Goal: Transaction & Acquisition: Purchase product/service

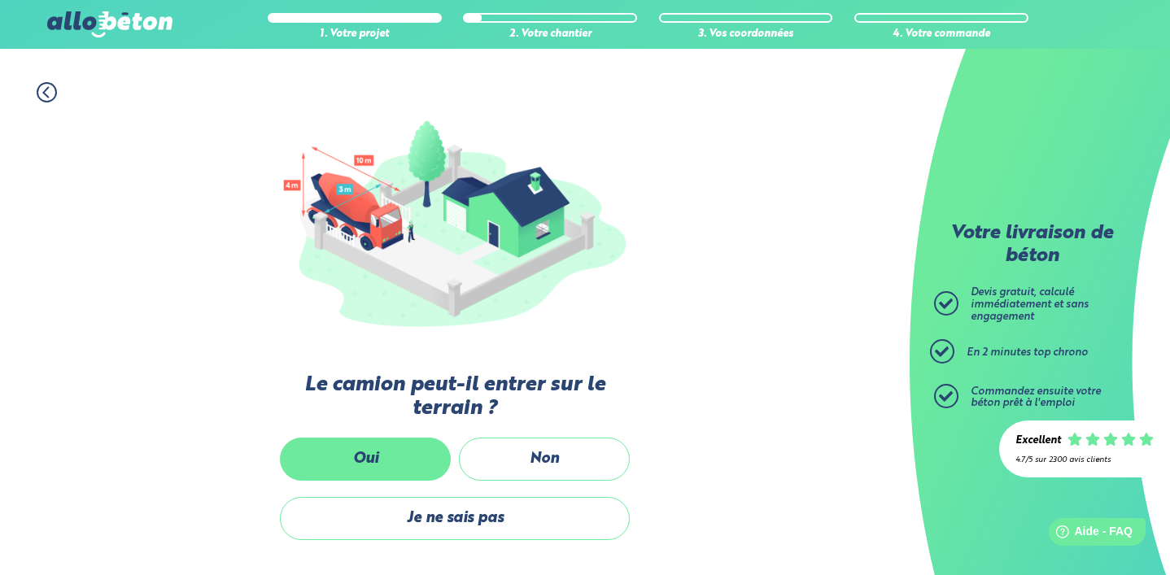
click at [404, 446] on label "Oui" at bounding box center [365, 459] width 171 height 43
click at [0, 0] on input "Oui" at bounding box center [0, 0] width 0 height 0
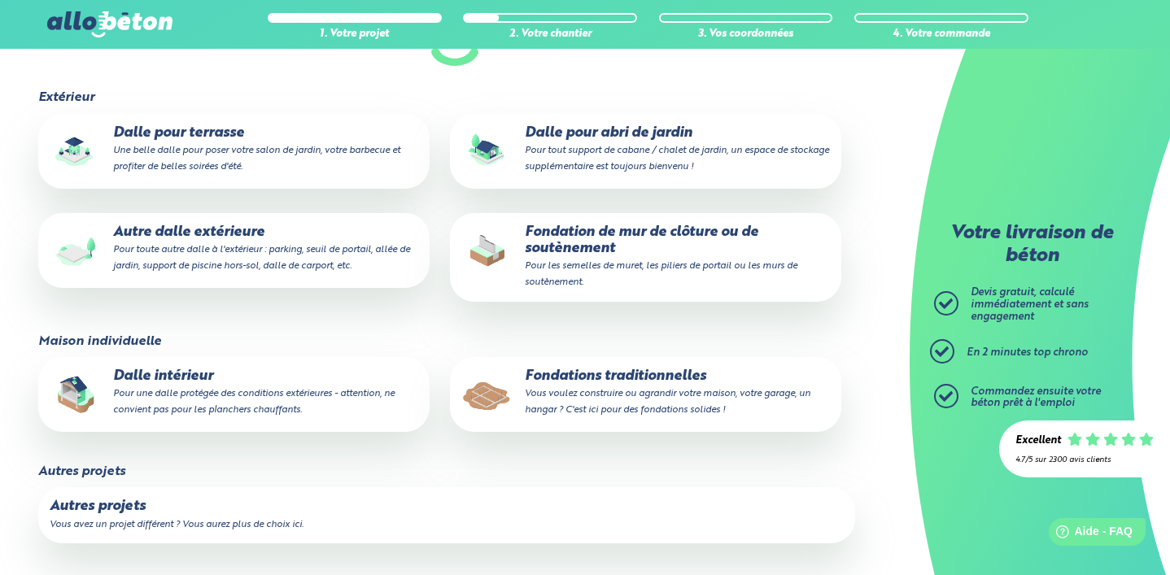
scroll to position [206, 0]
click at [232, 397] on small "Pour une dalle protégée des conditions extérieures - attention, ne convient pas…" at bounding box center [254, 401] width 282 height 26
click at [0, 0] on input "Dalle intérieur Pour une dalle protégée des conditions extérieures - attention,…" at bounding box center [0, 0] width 0 height 0
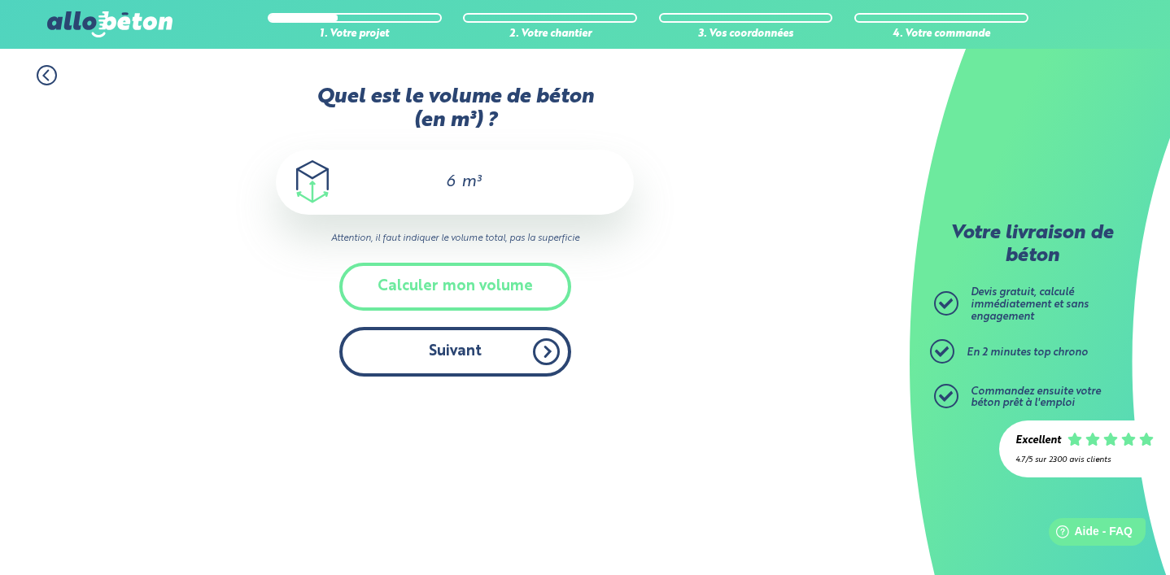
click at [469, 361] on button "Suivant" at bounding box center [455, 352] width 232 height 50
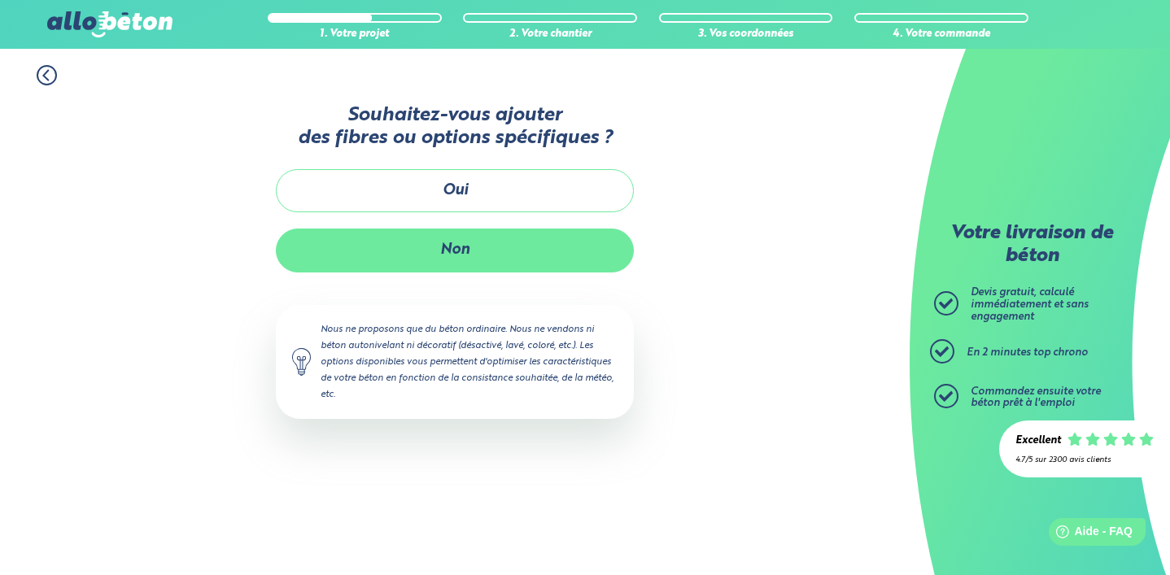
click at [490, 266] on button "Non" at bounding box center [455, 250] width 358 height 43
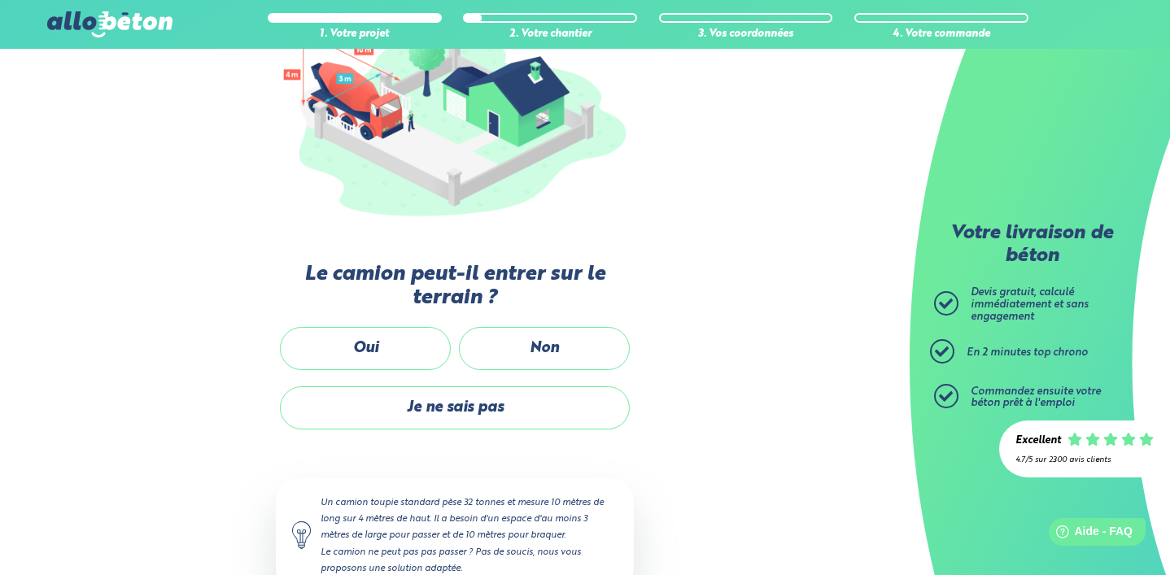
scroll to position [288, 0]
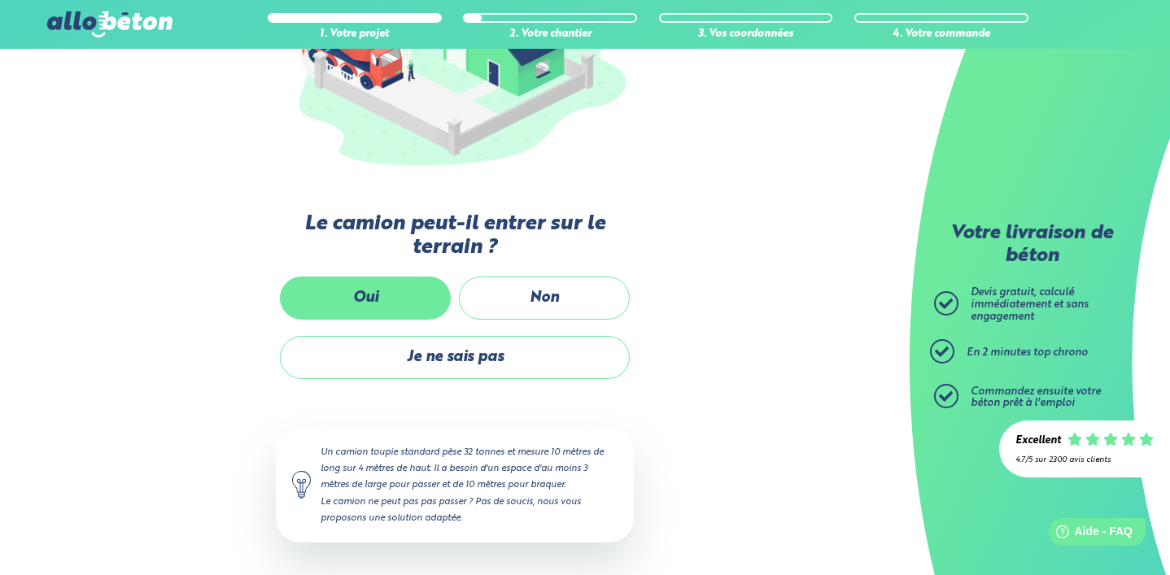
click at [369, 295] on label "Oui" at bounding box center [365, 298] width 171 height 43
click at [0, 0] on input "Oui" at bounding box center [0, 0] width 0 height 0
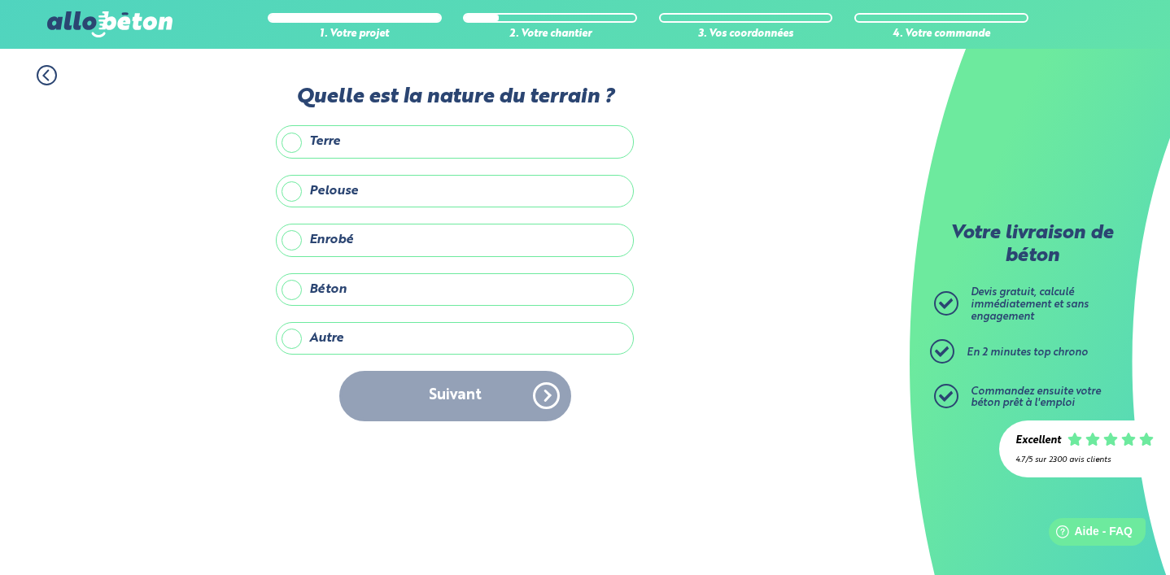
click at [289, 340] on label "Autre" at bounding box center [455, 338] width 358 height 33
click at [0, 0] on input "Autre" at bounding box center [0, 0] width 0 height 0
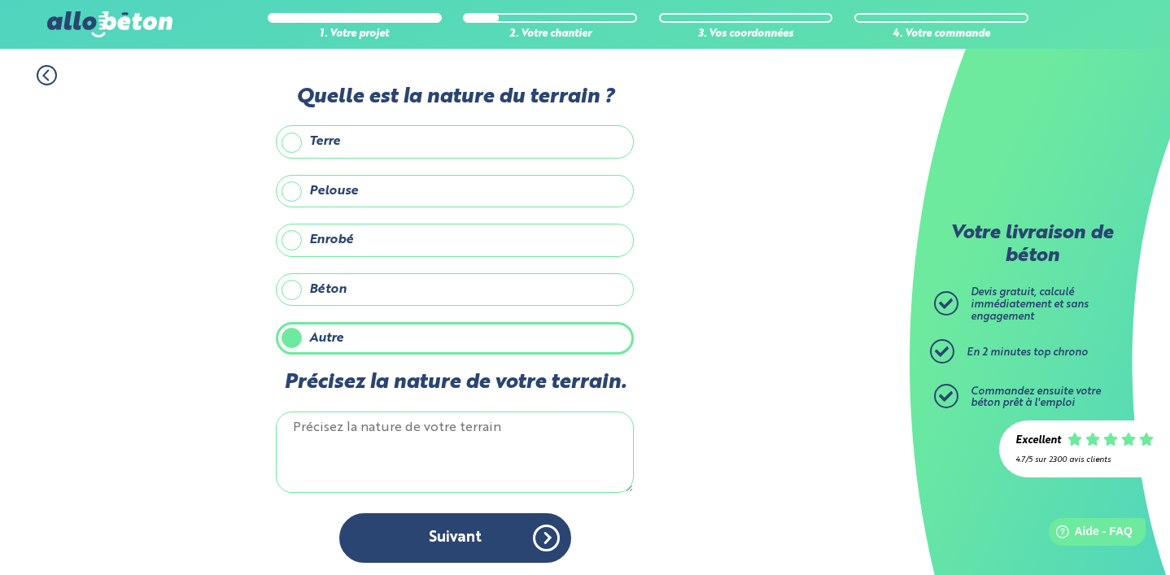
scroll to position [4, 0]
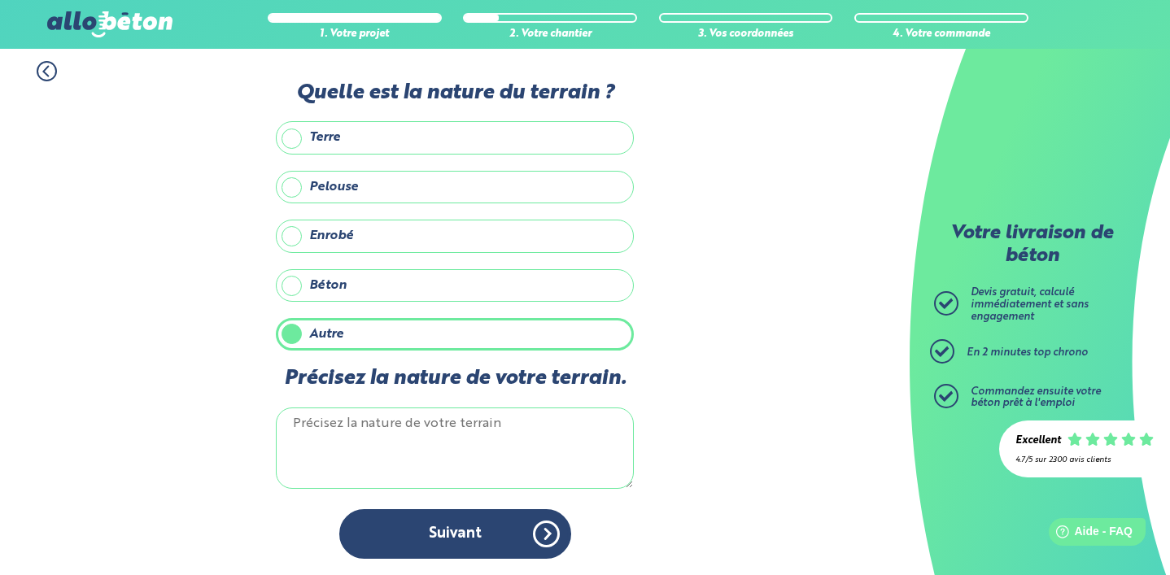
click at [384, 437] on textarea "Précisez la nature de votre terrain." at bounding box center [455, 448] width 358 height 81
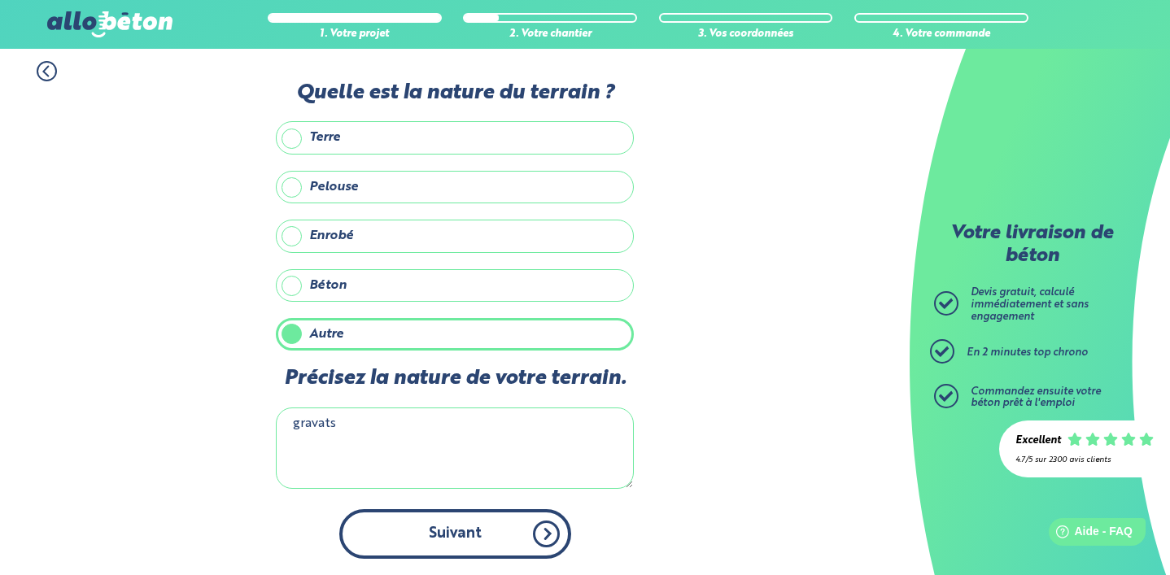
type textarea "gravats"
click at [426, 534] on button "Suivant" at bounding box center [455, 534] width 232 height 50
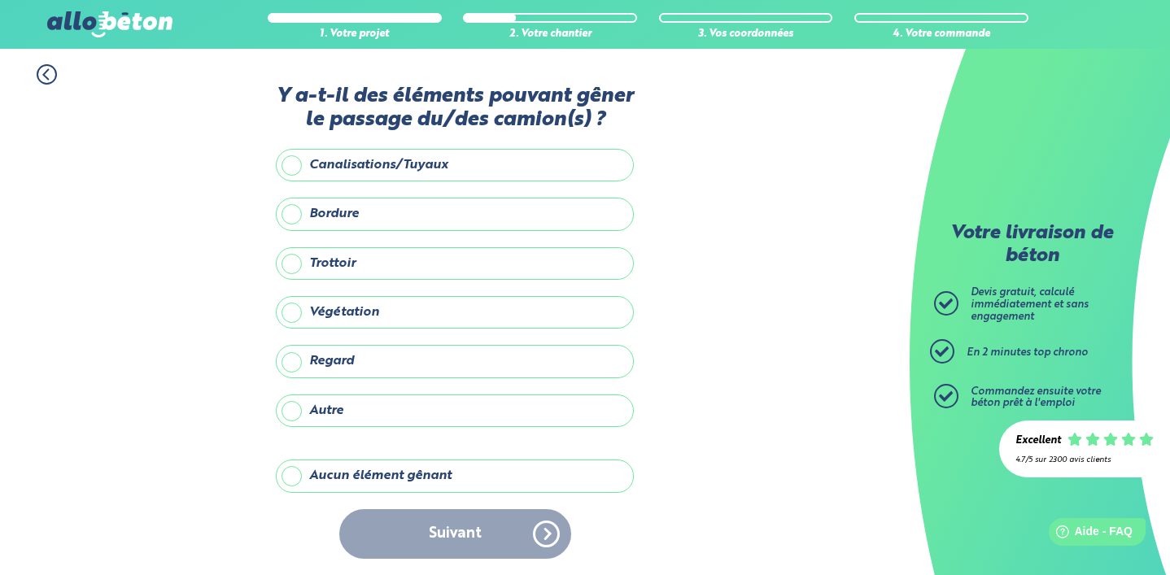
click at [291, 479] on label "Aucun élément gênant" at bounding box center [455, 476] width 358 height 33
click at [0, 0] on input "Aucun élément gênant" at bounding box center [0, 0] width 0 height 0
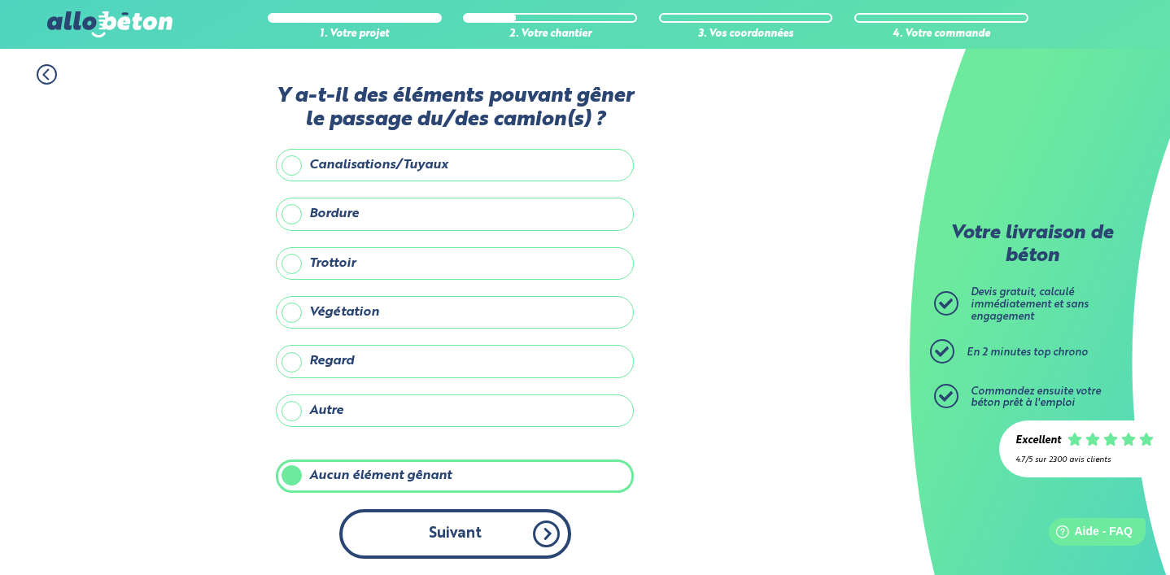
click at [411, 539] on button "Suivant" at bounding box center [455, 534] width 232 height 50
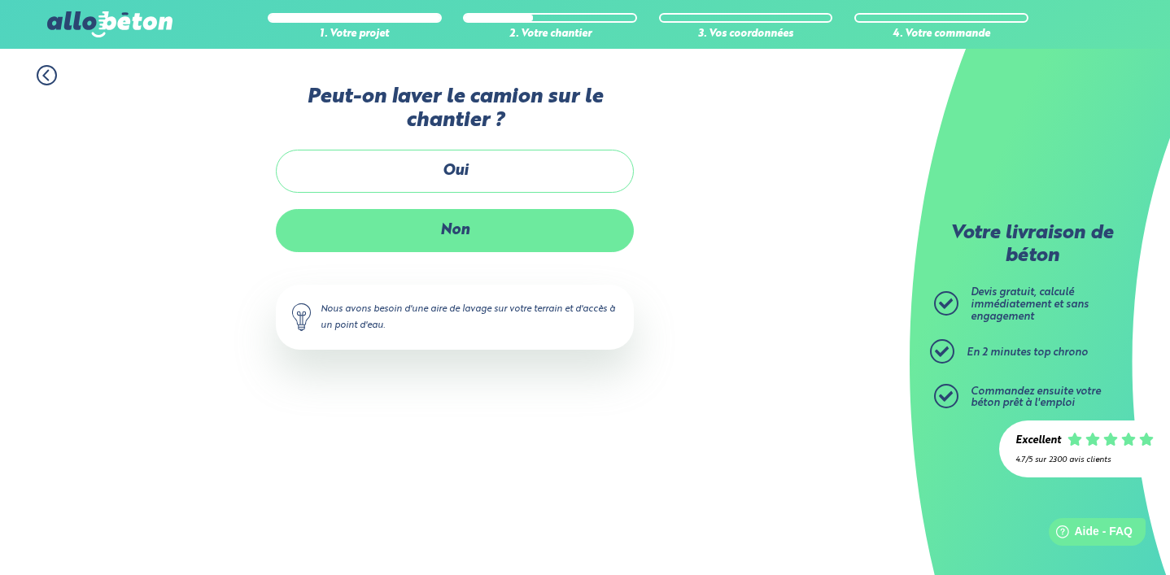
click at [533, 237] on label "Non" at bounding box center [455, 230] width 358 height 43
click at [0, 0] on input "Non" at bounding box center [0, 0] width 0 height 0
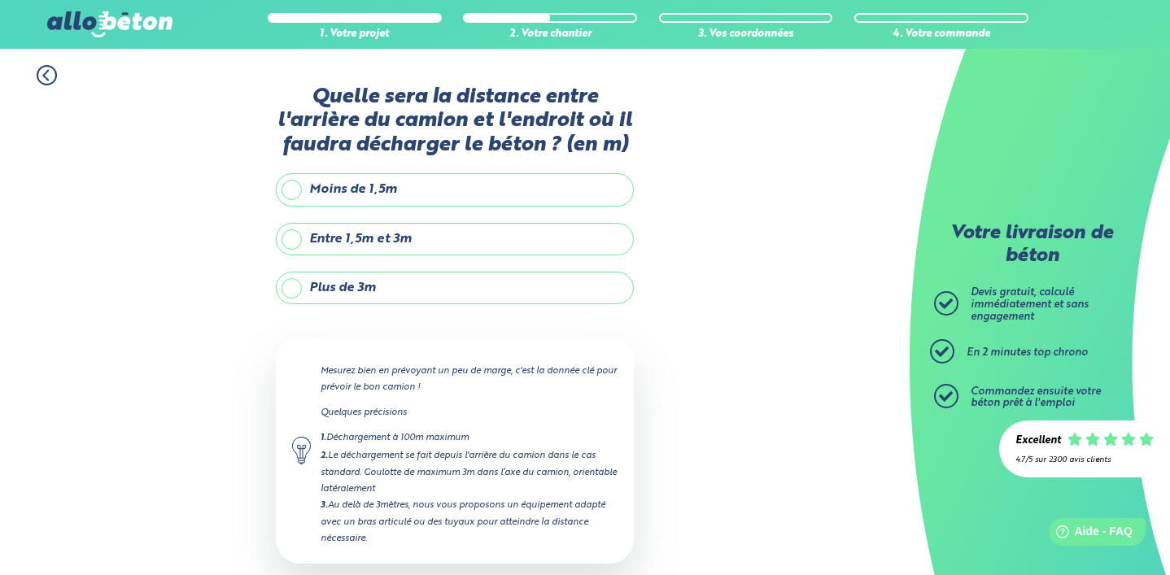
click at [292, 243] on label "Entre 1,5m et 3m" at bounding box center [455, 239] width 358 height 33
click at [0, 0] on input "Entre 1,5m et 3m" at bounding box center [0, 0] width 0 height 0
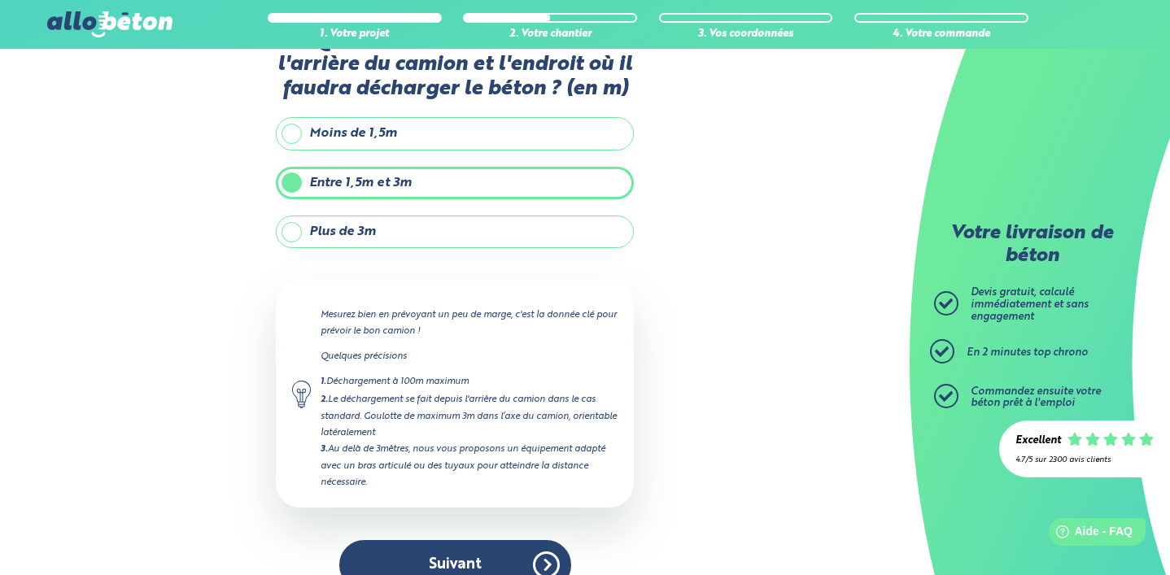
scroll to position [85, 0]
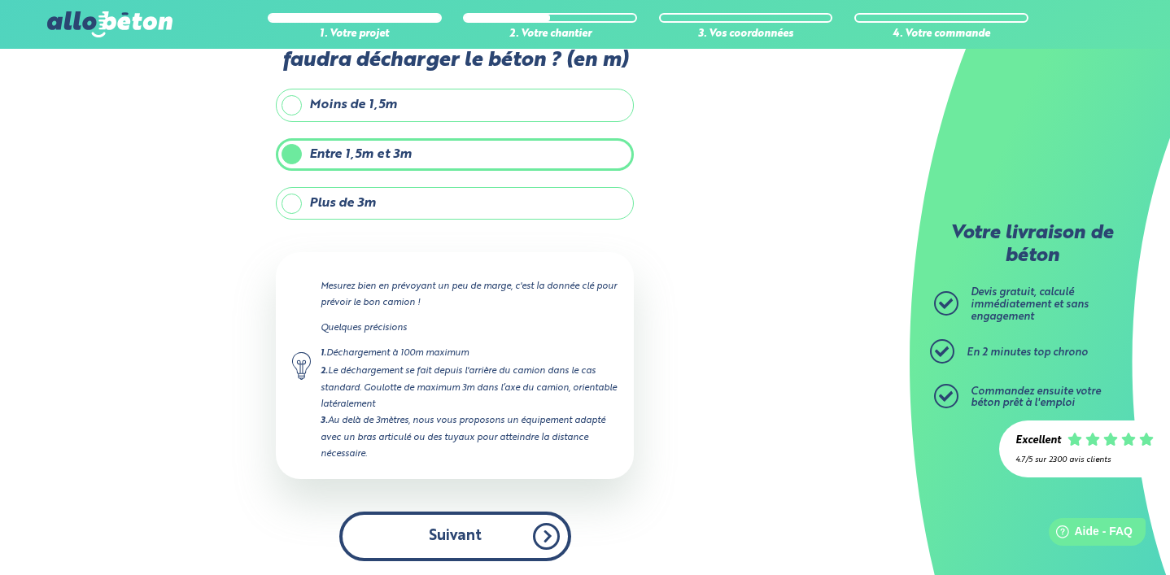
click at [472, 532] on button "Suivant" at bounding box center [455, 537] width 232 height 50
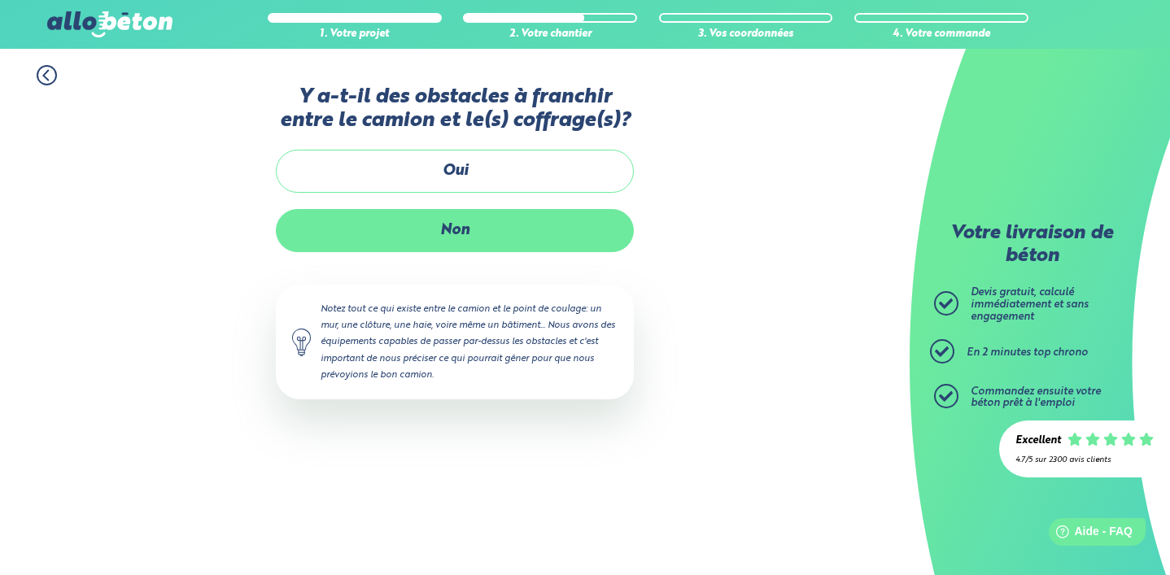
click at [470, 231] on label "Non" at bounding box center [455, 230] width 358 height 43
click at [0, 0] on input "Non" at bounding box center [0, 0] width 0 height 0
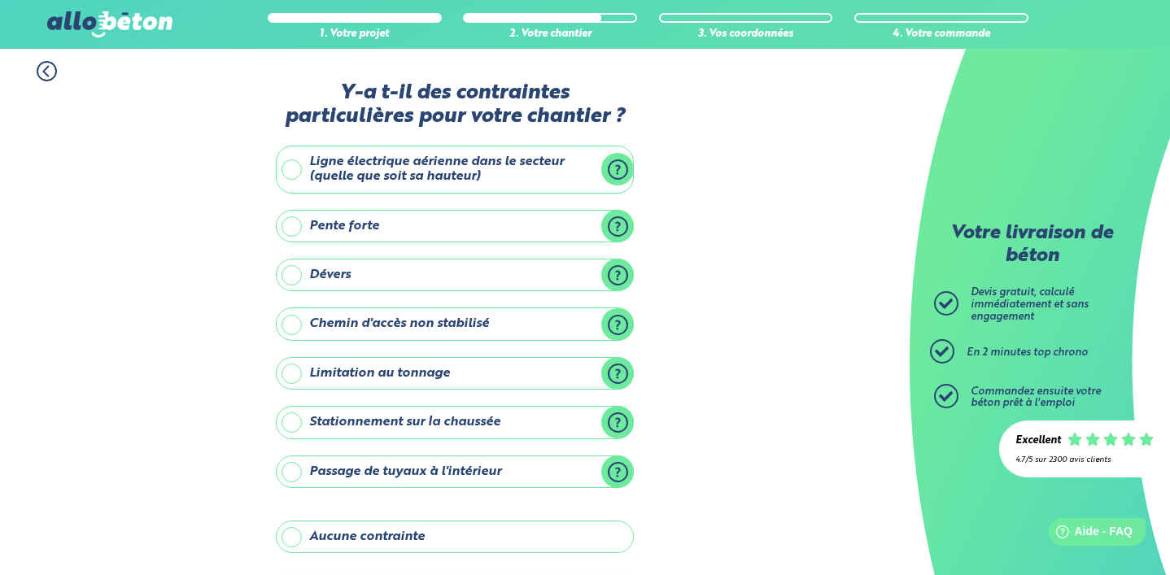
scroll to position [5, 0]
click at [293, 325] on label "Chemin d'accès non stabilisé" at bounding box center [455, 323] width 358 height 33
click at [0, 0] on input "Chemin d'accès non stabilisé" at bounding box center [0, 0] width 0 height 0
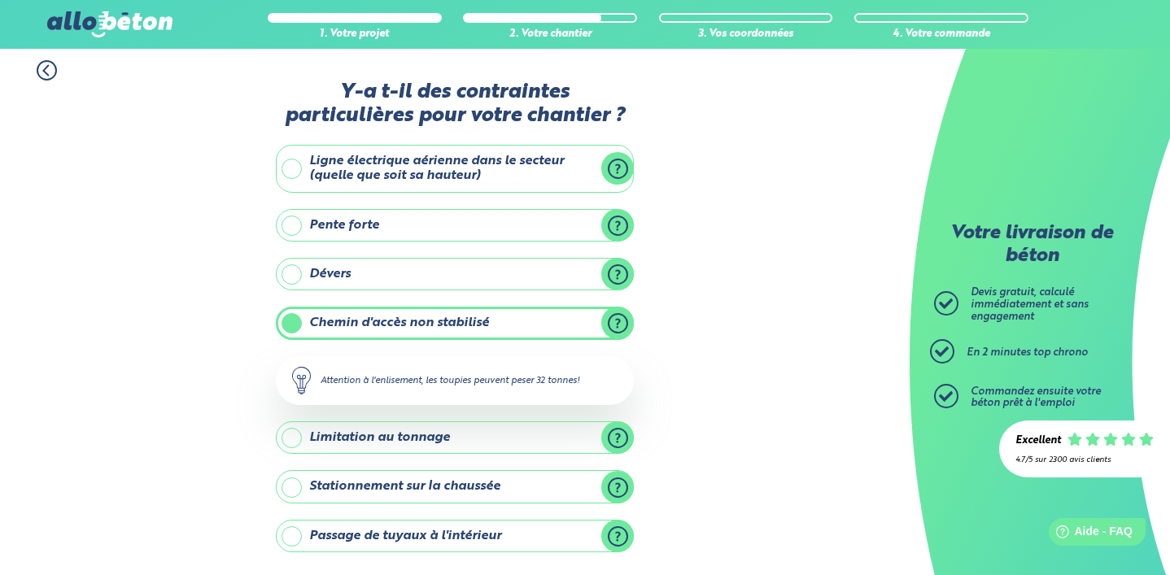
click at [293, 326] on label "Chemin d'accès non stabilisé" at bounding box center [455, 323] width 358 height 33
click at [0, 0] on input "Chemin d'accès non stabilisé" at bounding box center [0, 0] width 0 height 0
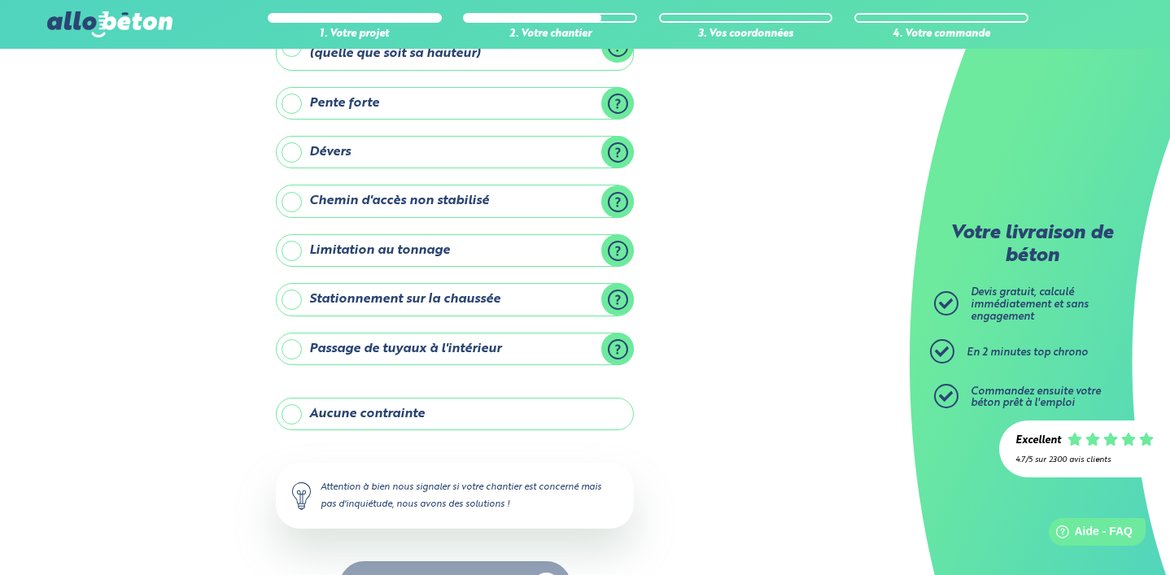
scroll to position [179, 0]
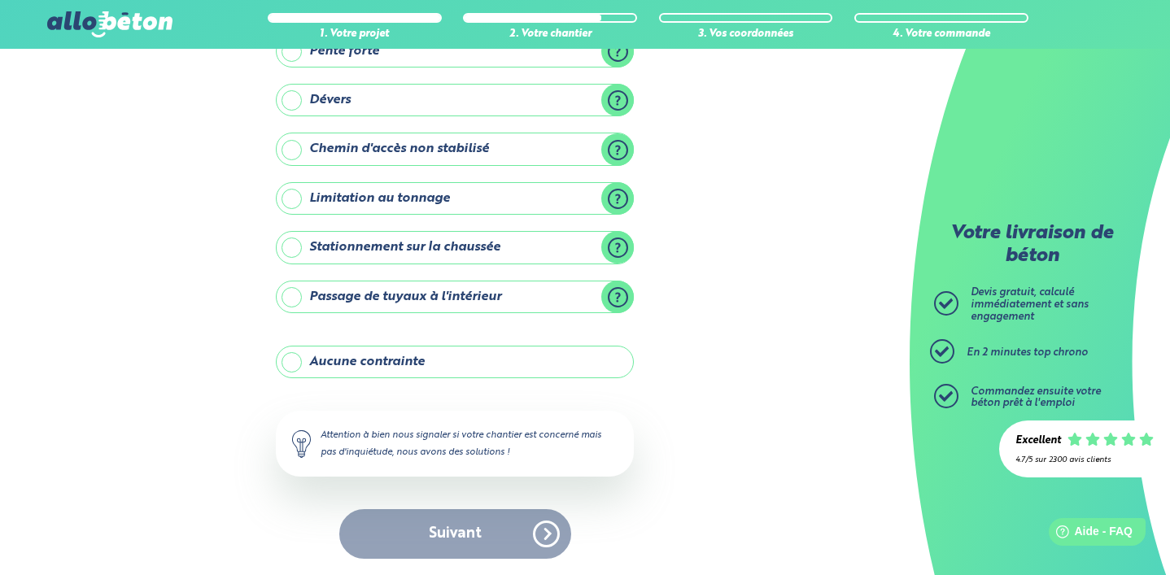
click at [290, 362] on label "Aucune contrainte" at bounding box center [455, 362] width 358 height 33
click at [0, 0] on input "Aucune contrainte" at bounding box center [0, 0] width 0 height 0
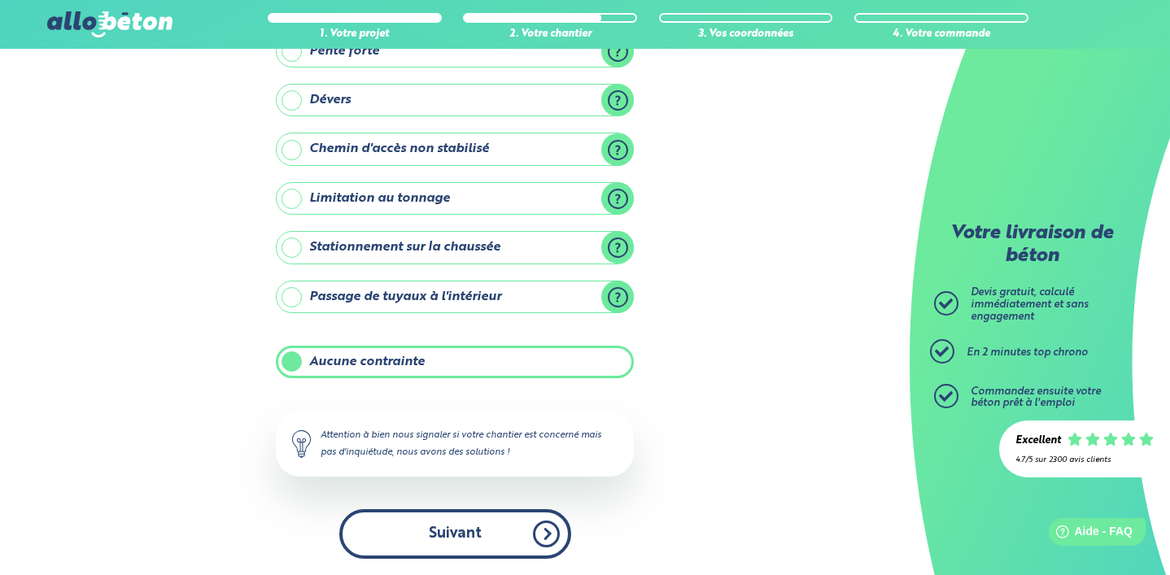
click at [431, 540] on button "Suivant" at bounding box center [455, 534] width 232 height 50
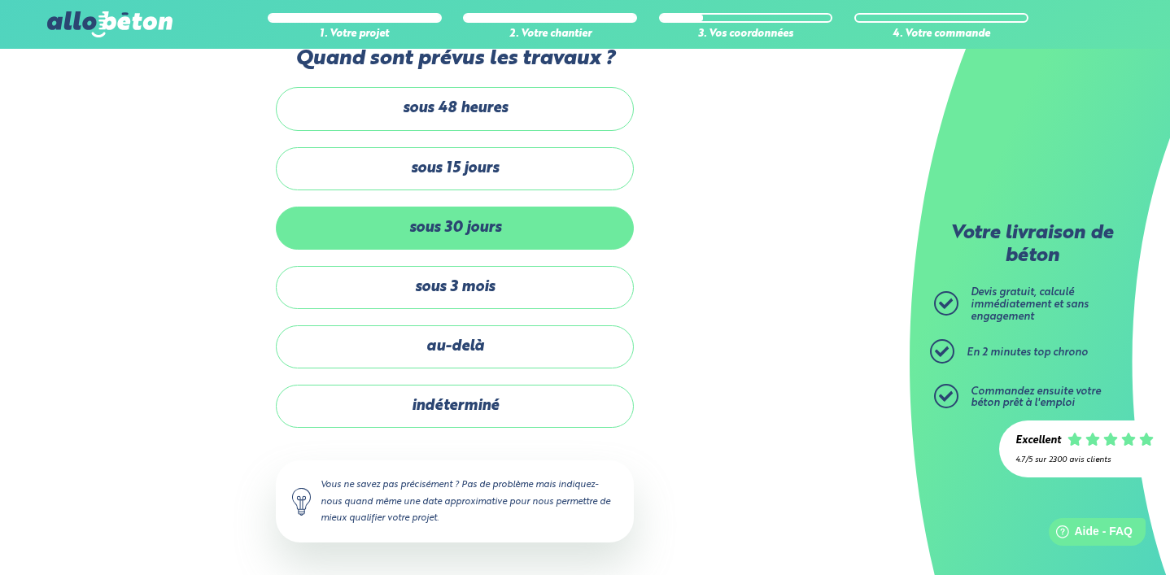
click at [384, 223] on label "sous 30 jours" at bounding box center [455, 228] width 358 height 43
click at [0, 0] on input "sous 30 jours" at bounding box center [0, 0] width 0 height 0
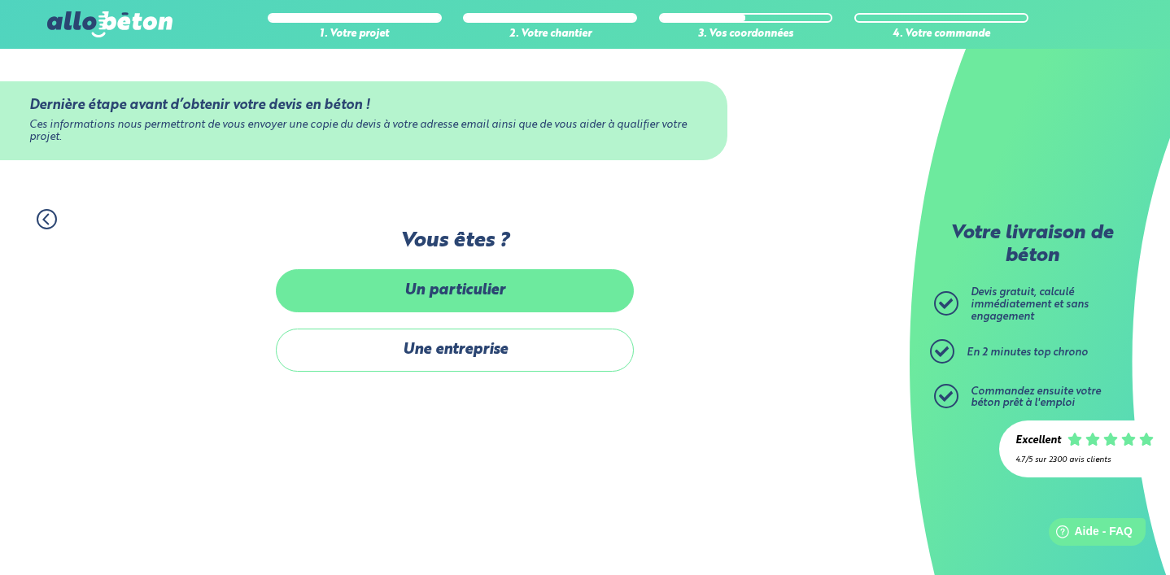
click at [445, 290] on label "Un particulier" at bounding box center [455, 290] width 358 height 43
click at [0, 0] on input "Un particulier" at bounding box center [0, 0] width 0 height 0
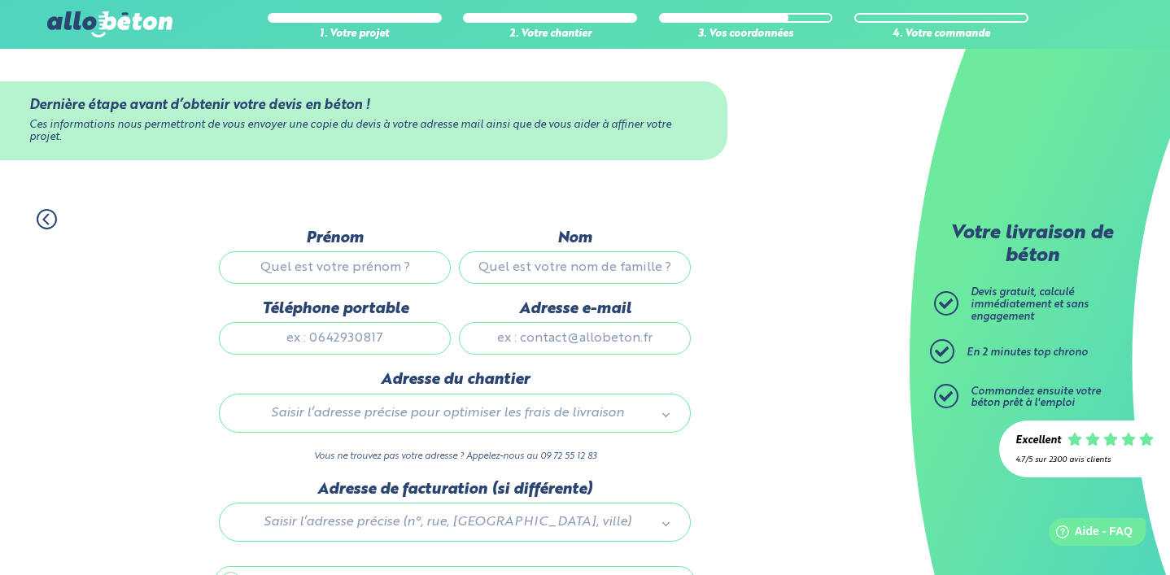
click at [375, 259] on input "Prénom" at bounding box center [335, 267] width 232 height 33
type input "[PERSON_NAME]"
type input "wleklak"
click at [316, 341] on input "Téléphone portable" at bounding box center [335, 338] width 232 height 33
type input "0614986874"
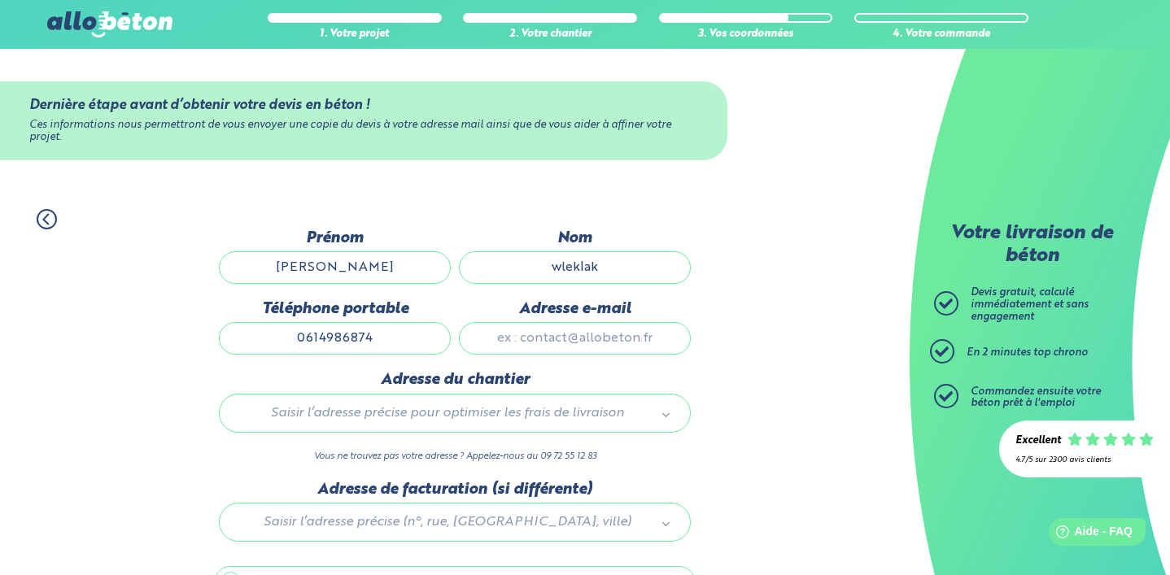
click at [527, 343] on input "Adresse e-mail" at bounding box center [575, 338] width 232 height 33
type input "[EMAIL_ADDRESS][DOMAIN_NAME]"
click at [491, 401] on div "Saisir l’adresse précise pour optimiser les frais de livraison" at bounding box center [455, 413] width 472 height 39
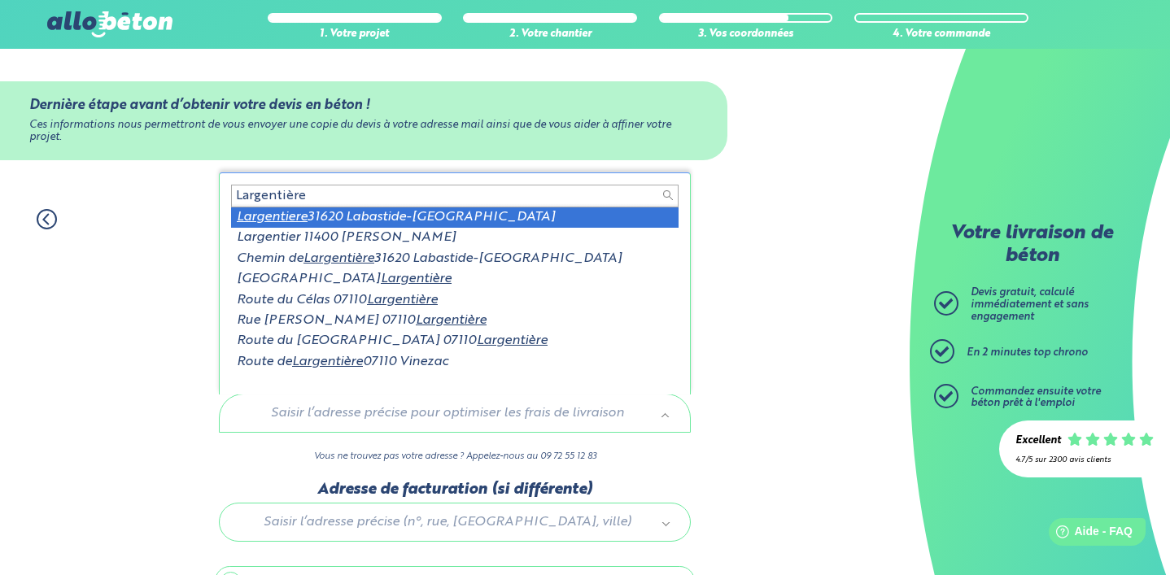
click at [238, 196] on input "Largentière" at bounding box center [455, 196] width 448 height 23
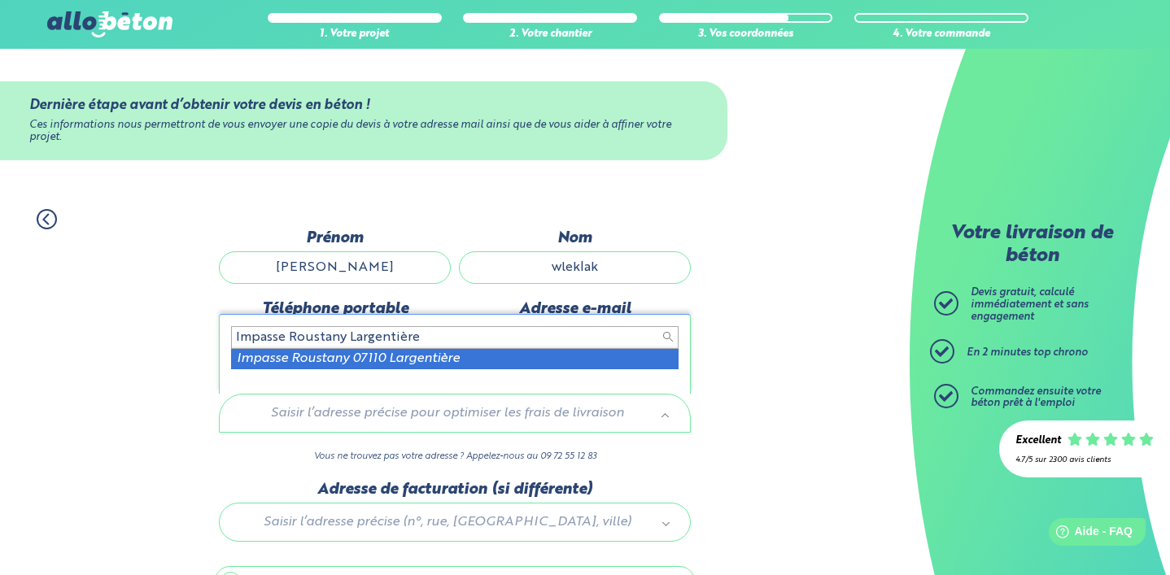
type input "Impasse Roustany Largentière"
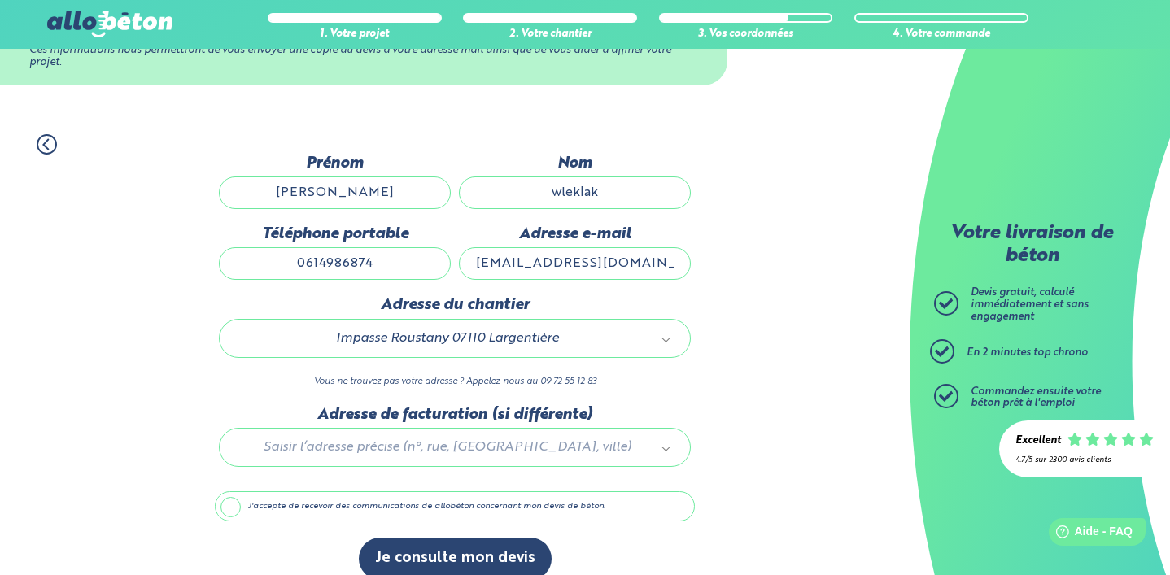
scroll to position [95, 0]
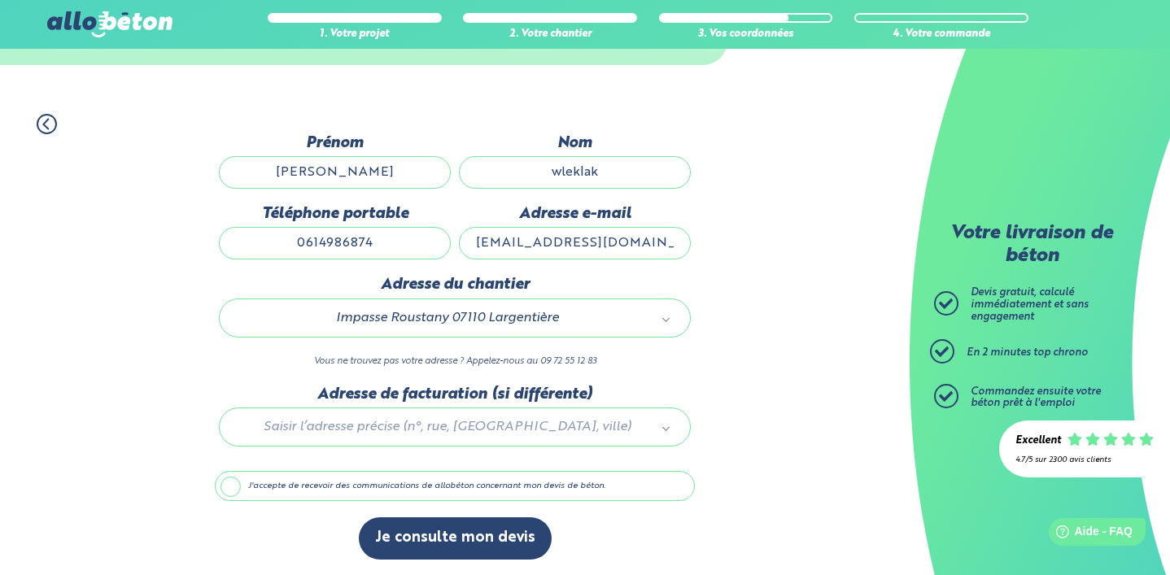
click at [498, 424] on div at bounding box center [455, 424] width 480 height 77
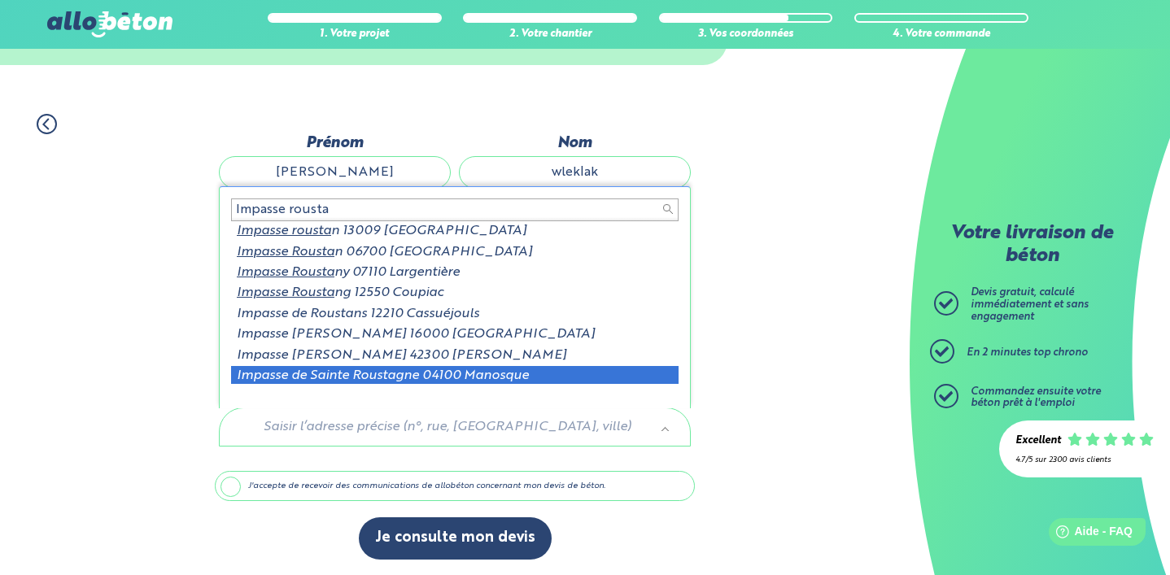
scroll to position [2, 0]
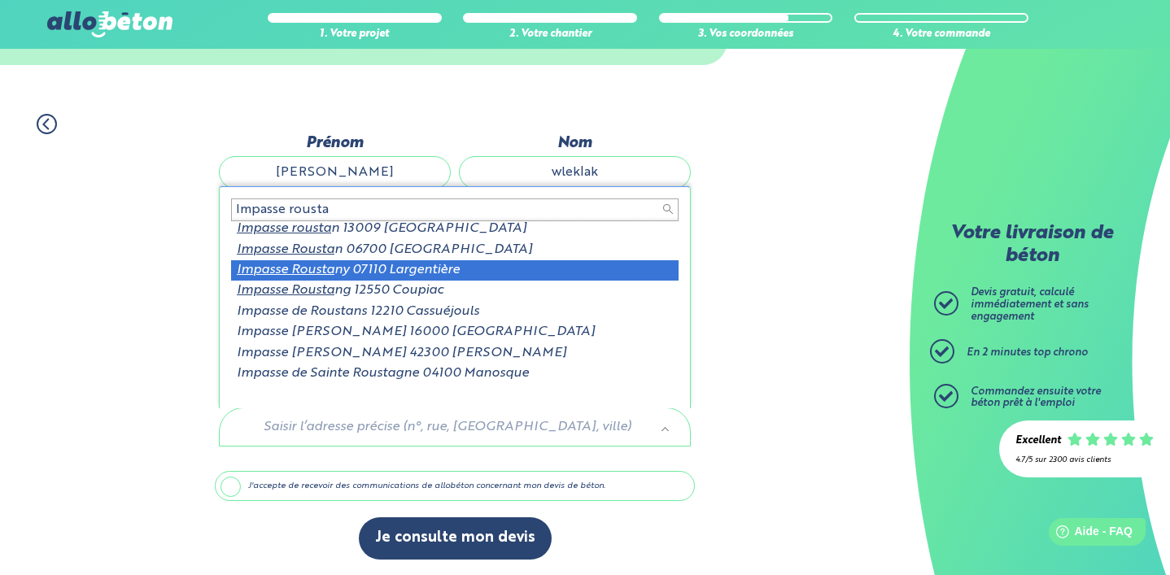
type input "Impasse rousta"
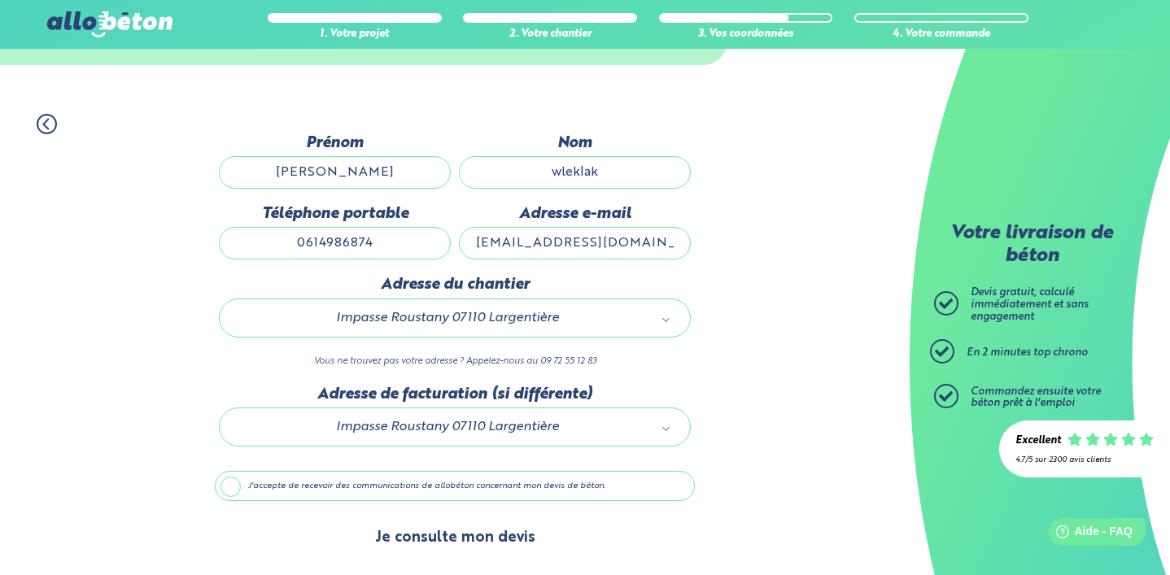
click at [429, 542] on button "Je consulte mon devis" at bounding box center [455, 539] width 193 height 42
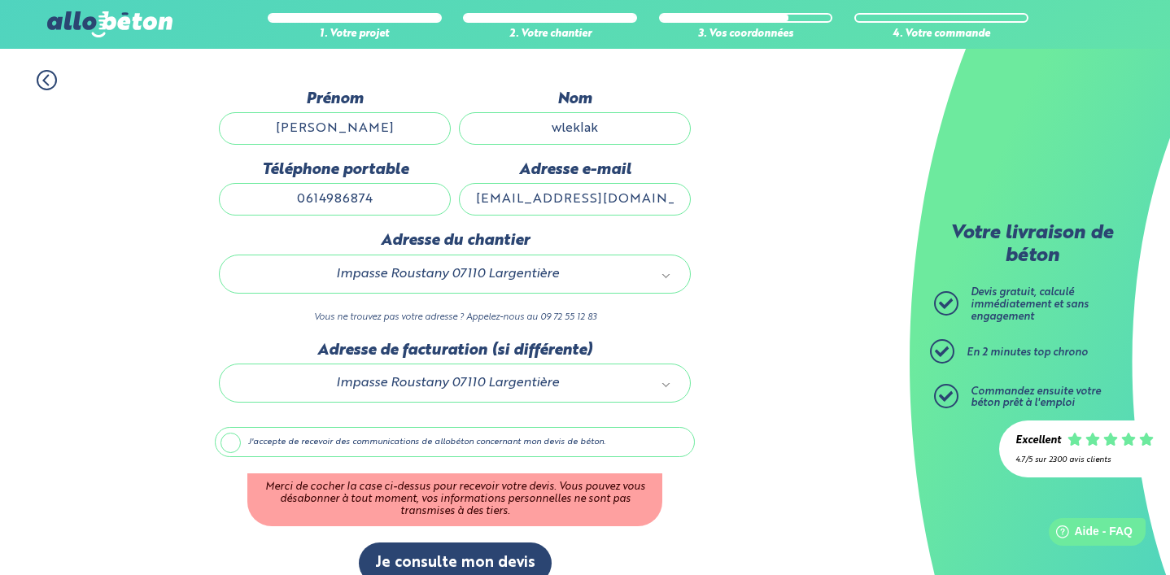
scroll to position [164, 0]
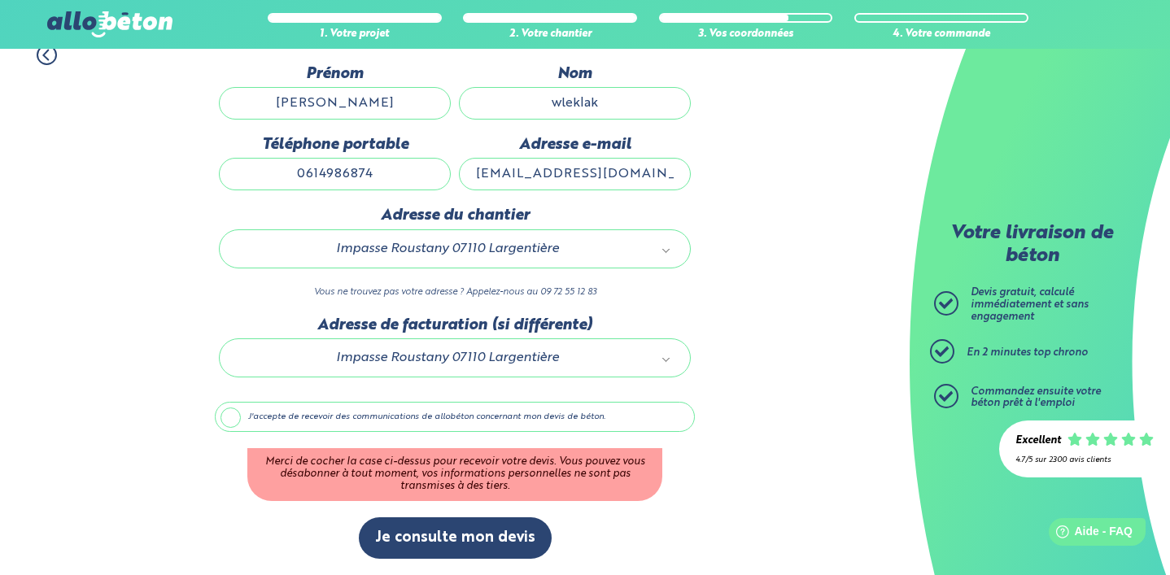
click at [233, 414] on label "J'accepte de recevoir des communications de allobéton concernant mon devis de b…" at bounding box center [455, 417] width 480 height 31
click at [0, 0] on input "J'accepte de recevoir des communications de allobéton concernant mon devis de b…" at bounding box center [0, 0] width 0 height 0
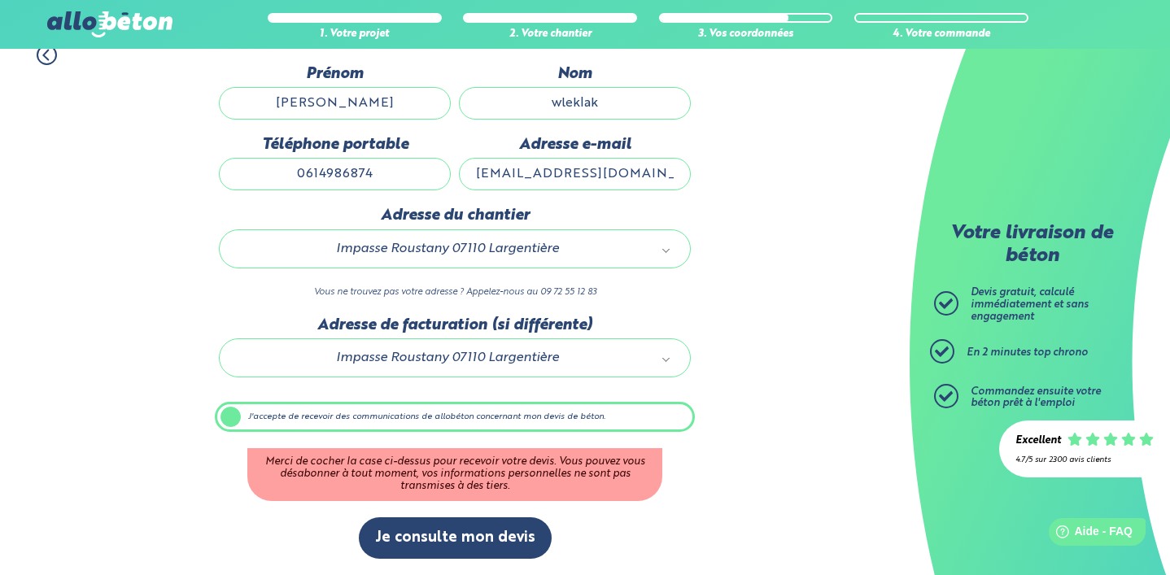
scroll to position [95, 0]
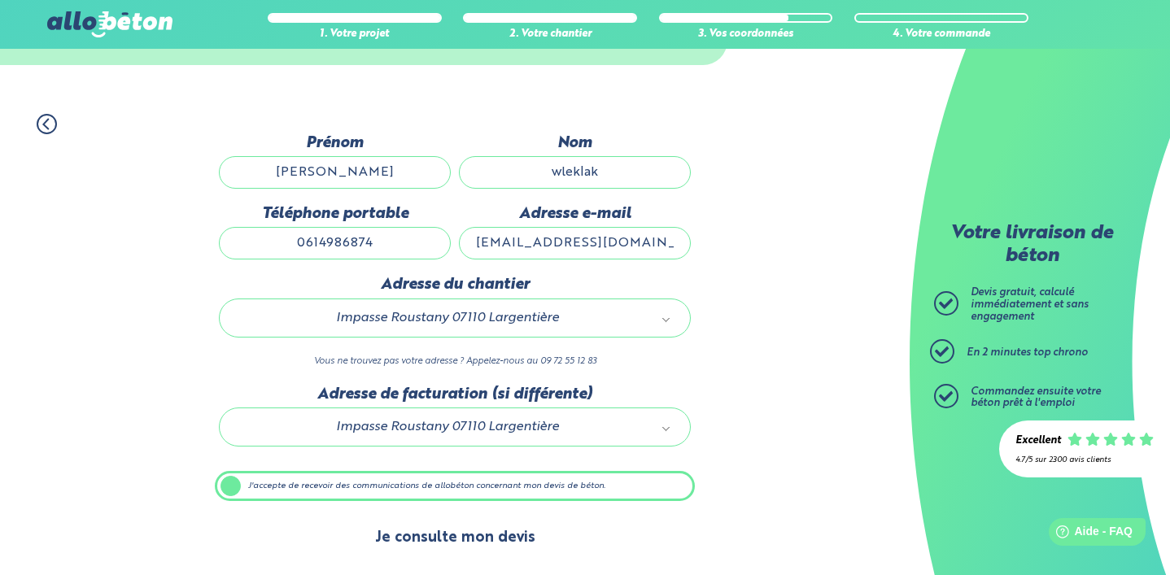
click at [459, 543] on button "Je consulte mon devis" at bounding box center [455, 539] width 193 height 42
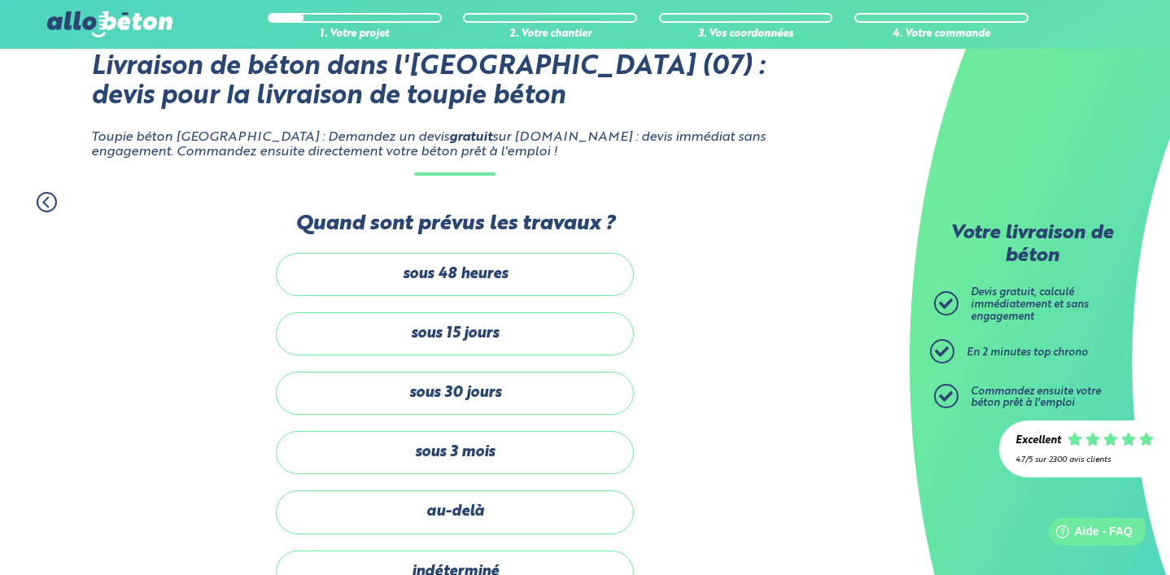
scroll to position [179, 0]
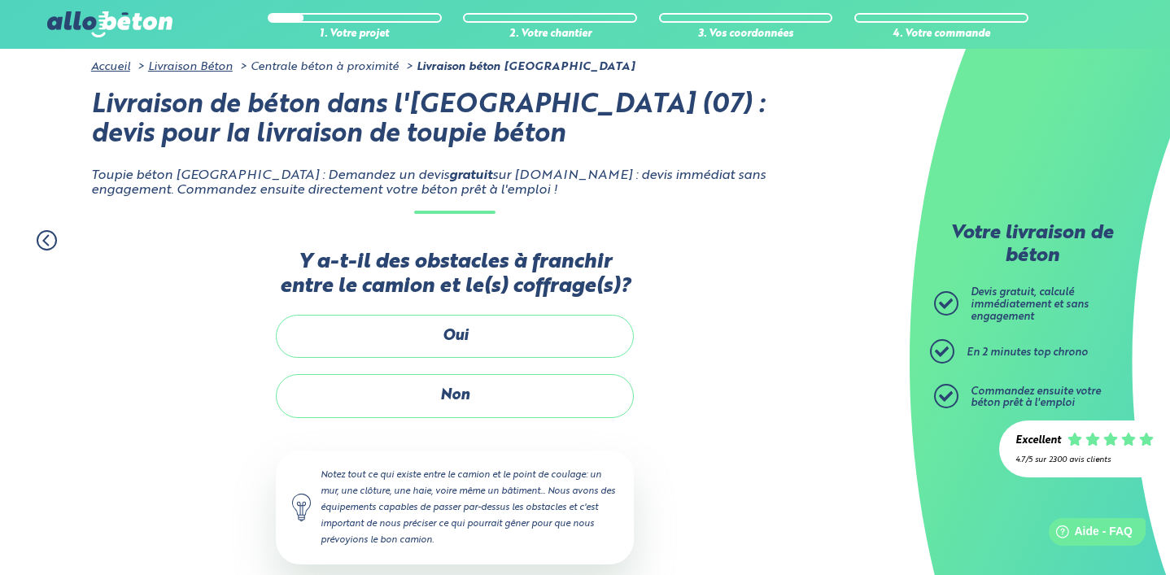
scroll to position [85, 0]
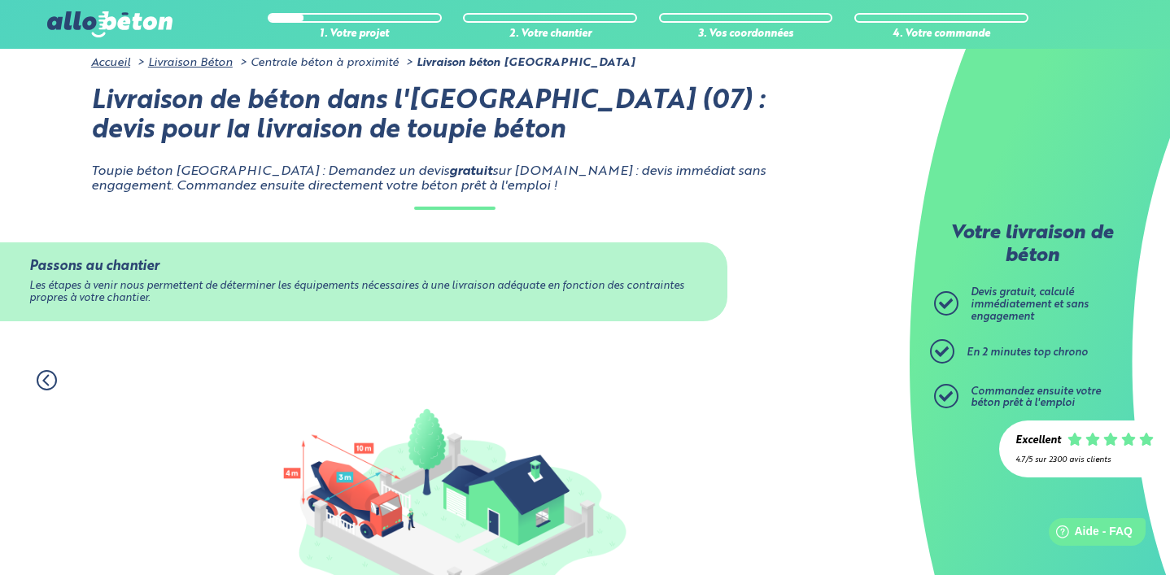
scroll to position [288, 0]
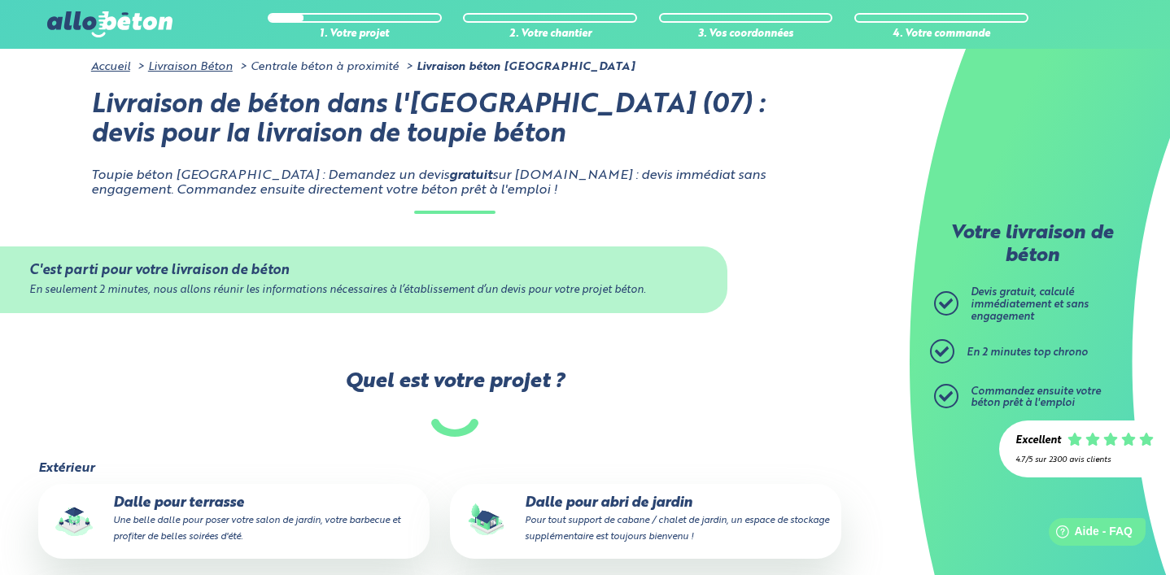
scroll to position [206, 0]
